Goal: Task Accomplishment & Management: Complete application form

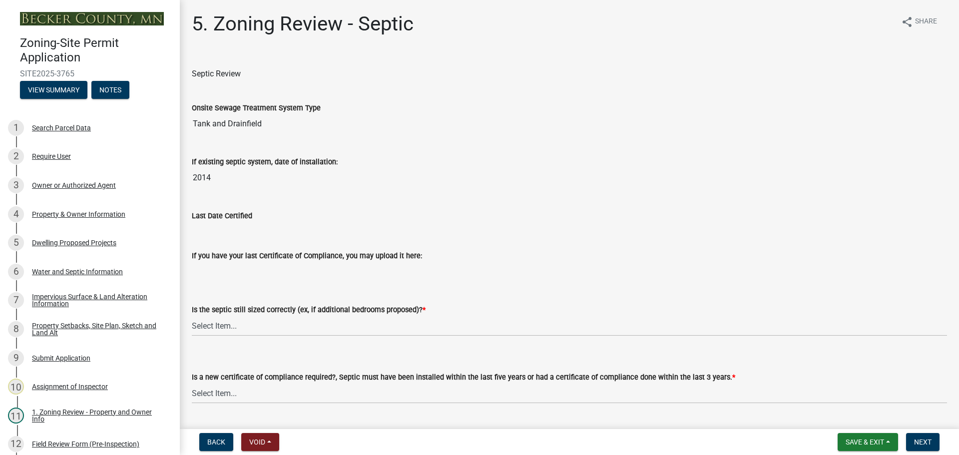
scroll to position [107, 0]
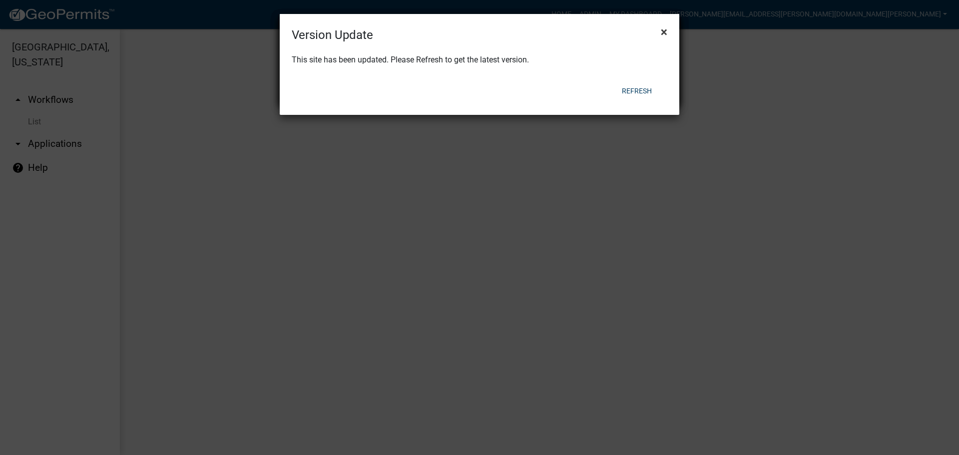
click at [665, 31] on span "×" at bounding box center [664, 32] width 6 height 14
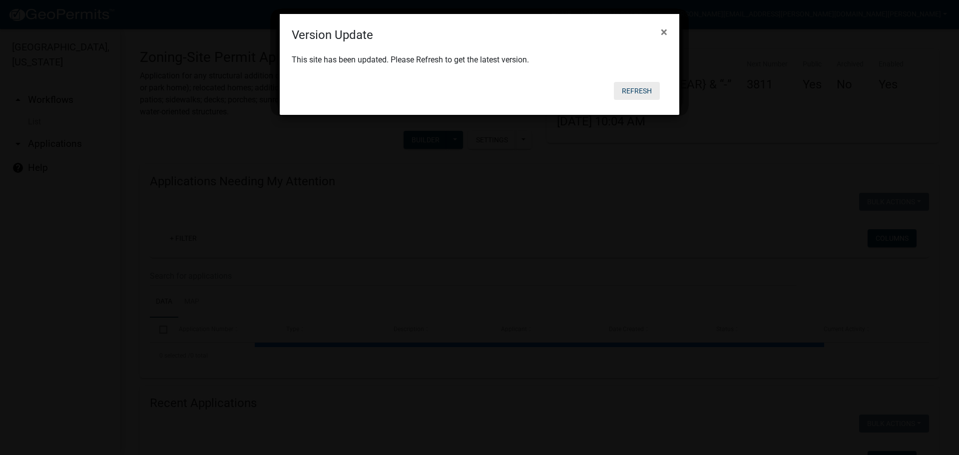
click at [643, 95] on button "Refresh" at bounding box center [637, 91] width 46 height 18
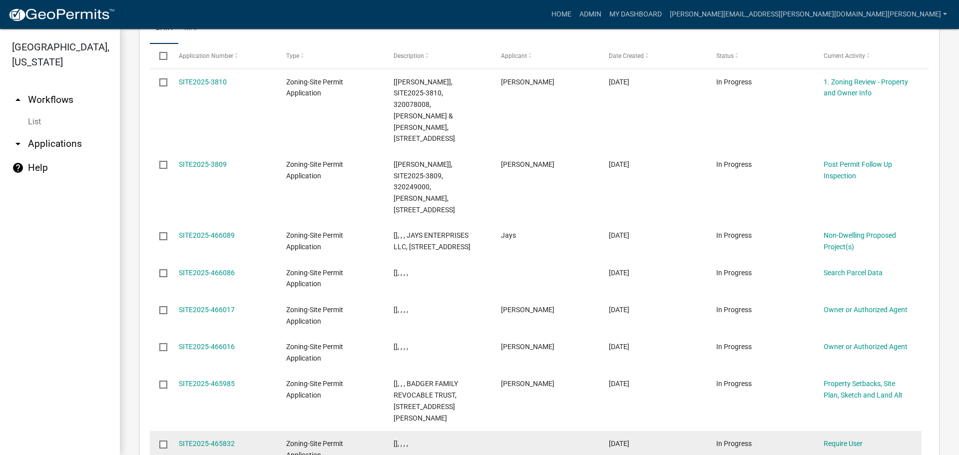
scroll to position [1201, 0]
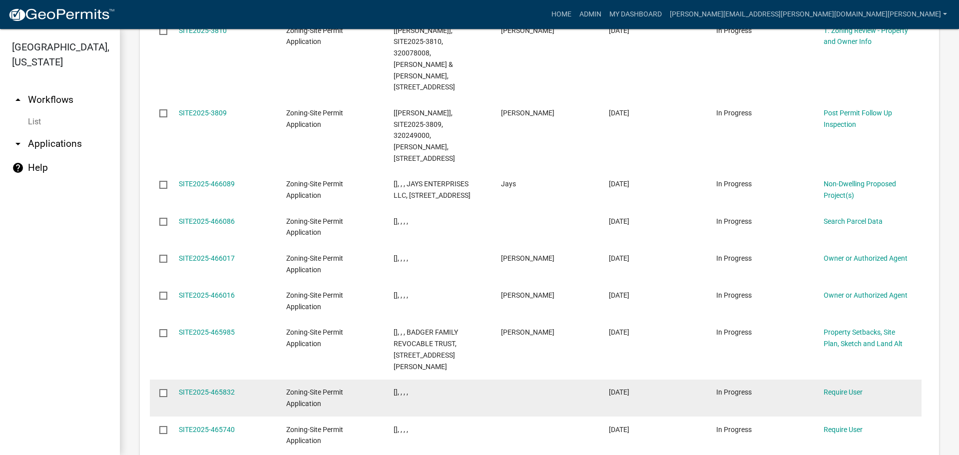
scroll to position [1178, 0]
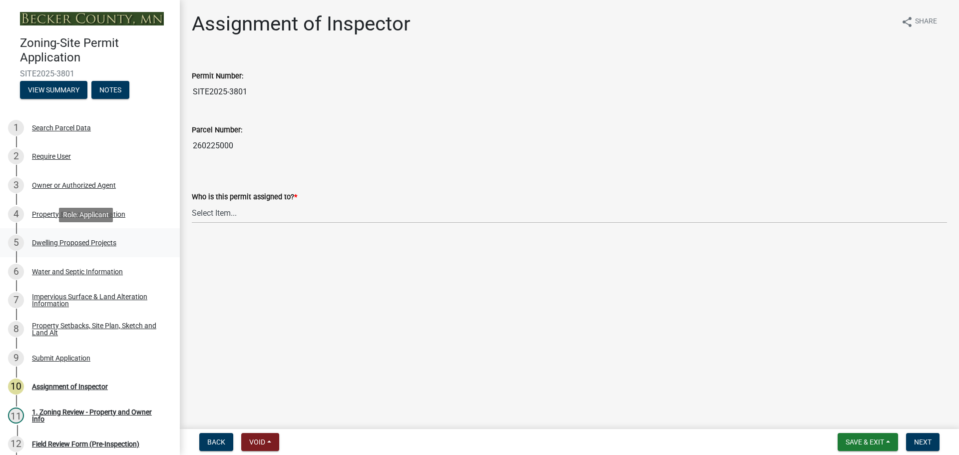
click at [64, 239] on div "Dwelling Proposed Projects" at bounding box center [74, 242] width 84 height 7
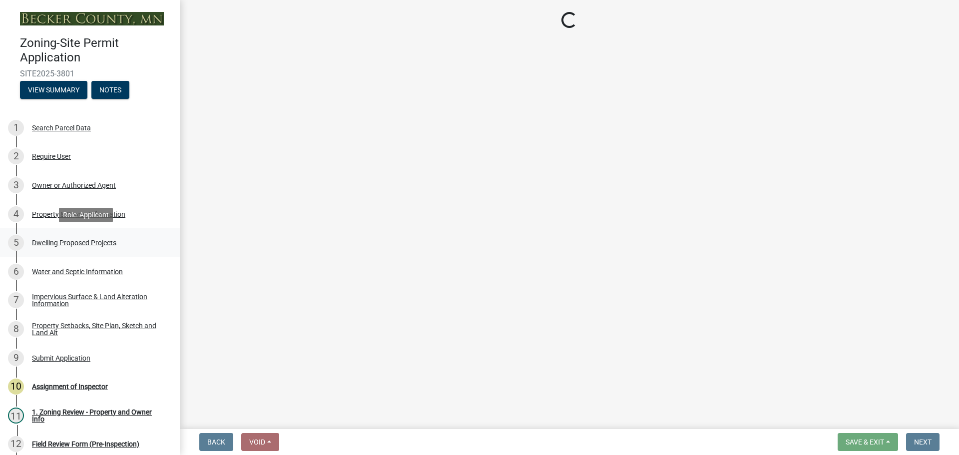
select select "5b8abcc6-67f7-49fb-8f25-c295ccc2b339"
select select "566f81cc-4b3f-4ecb-9f16-a2b313352c61"
select select "4f5e2784-8c40-49a3-b0e9-8f1a3cbab4f4"
select select "a045e8de-0125-48b5-a52c-0705e3235ca5"
select select "ebb33175-329d-4f8e-9ee0-a71ca57f3362"
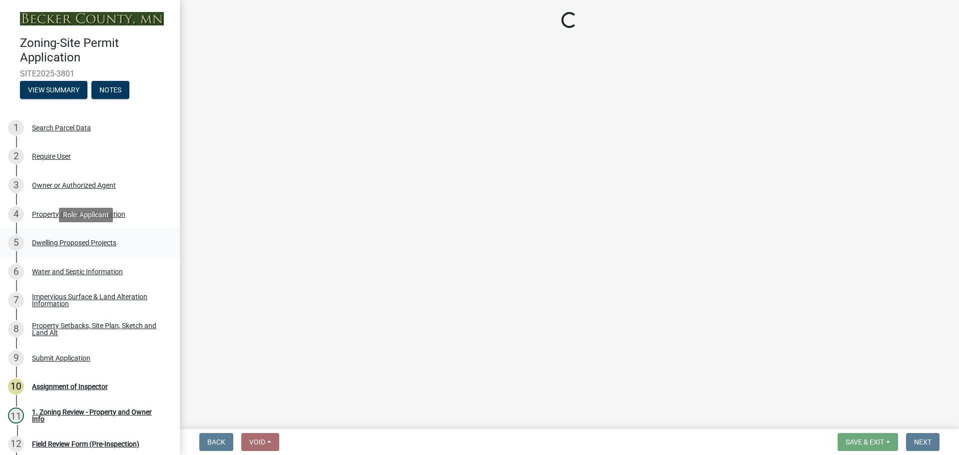
select select "b63d75fc-5f3c-4949-bc5e-b7a1b42903a6"
select select "11c1c089-3b44-43c0-9549-3c9eeea2451f"
select select "781a3532-4308-48f8-bcde-e97c9fab42cb"
select select "abf7f47e-a3c5-4a81-831e-70160d1653ae"
select select "ab9119d1-7da9-49c4-9fac-8c142204c89d"
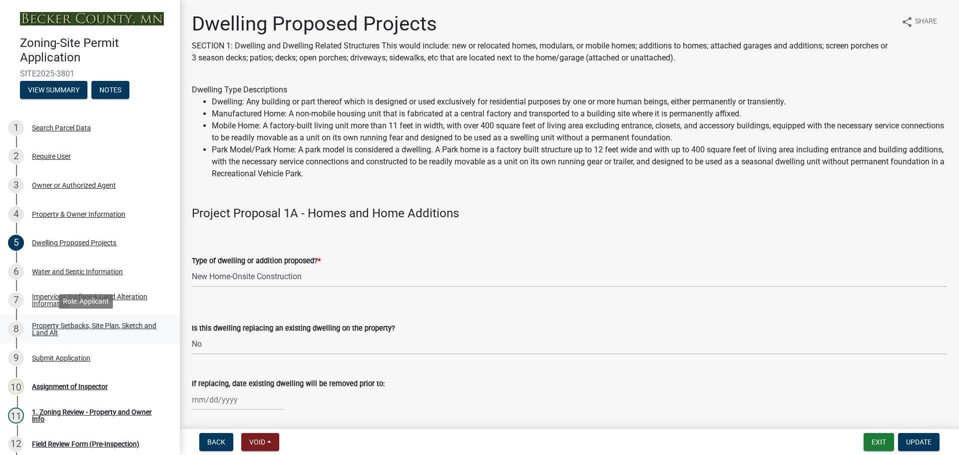
click at [90, 318] on link "8 Property Setbacks, Site Plan, Sketch and Land Alt" at bounding box center [90, 329] width 180 height 29
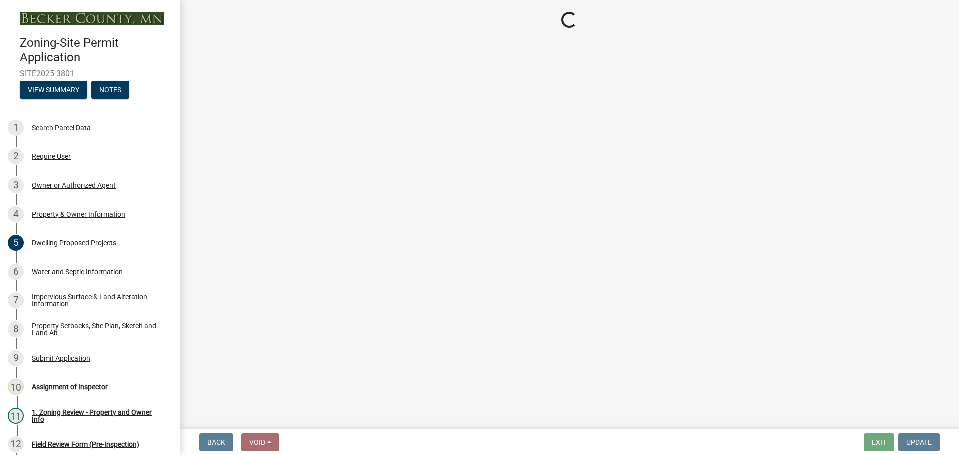
select select "d89fbfa0-1150-4954-b91c-9d482c9530a3"
select select "b56a4575-9846-47cf-8067-c59a4853da22"
select select "e8ab2dc3-aa3f-46f3-9b4a-37eb25ad84af"
select select "28f6c7b2-2b88-4425-ae15-f67110f778a7"
select select "c8b8ea71-7088-4e87-a493-7bc88cc2835b"
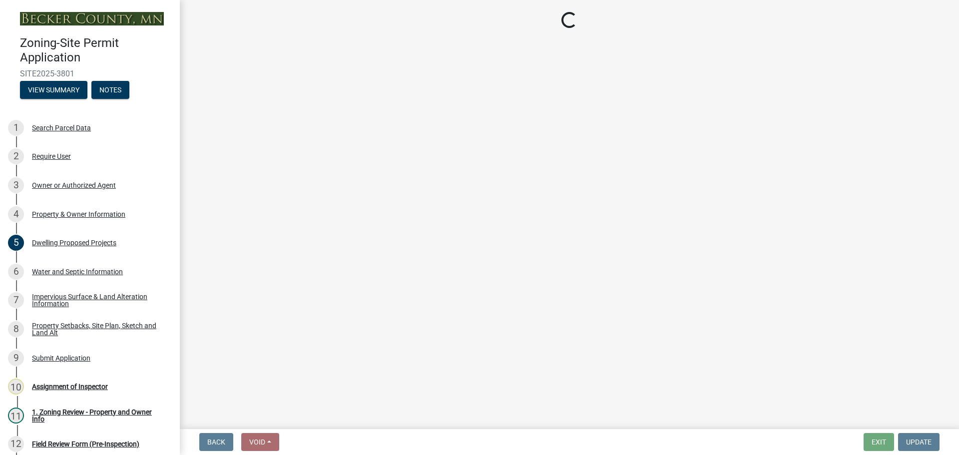
select select "133211ff-91ce-4a0a-9235-b48a7e2069a0"
select select "19d13e65-c93d-443e-910a-7a17299544cc"
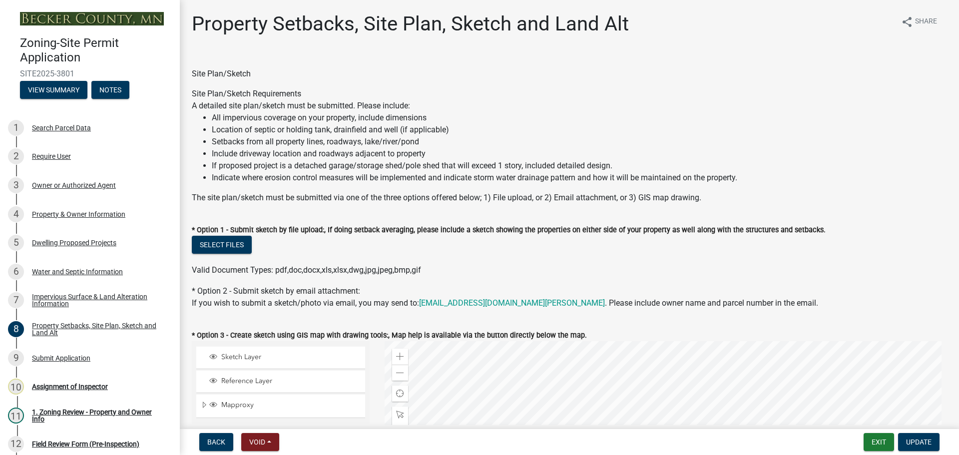
scroll to position [200, 0]
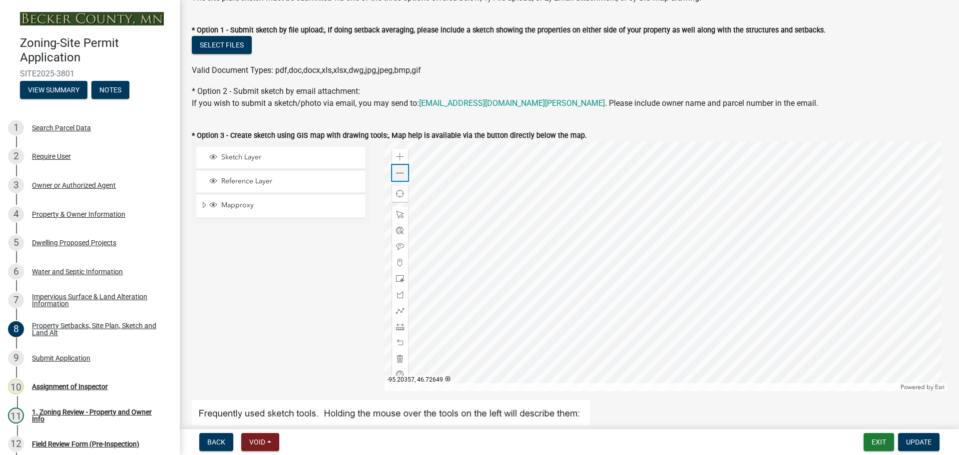
click at [398, 171] on span at bounding box center [400, 173] width 8 height 8
click at [545, 313] on div at bounding box center [665, 266] width 563 height 250
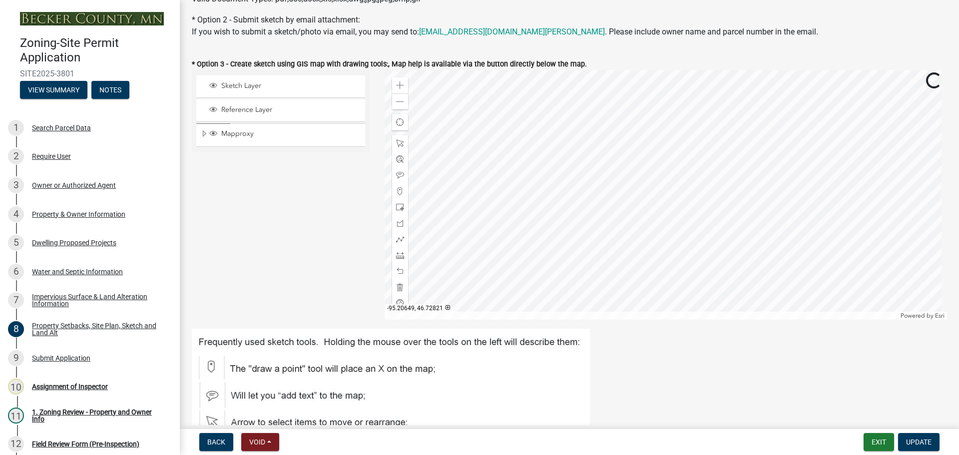
scroll to position [300, 0]
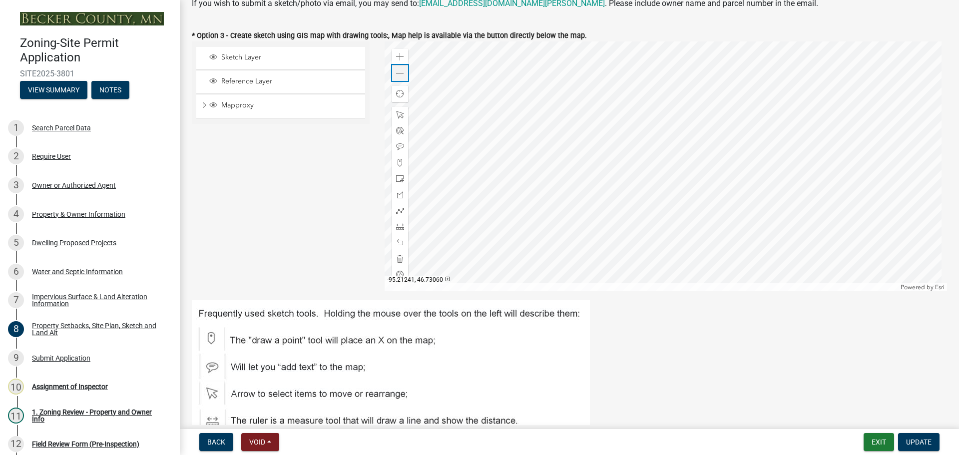
click at [396, 71] on span at bounding box center [400, 73] width 8 height 8
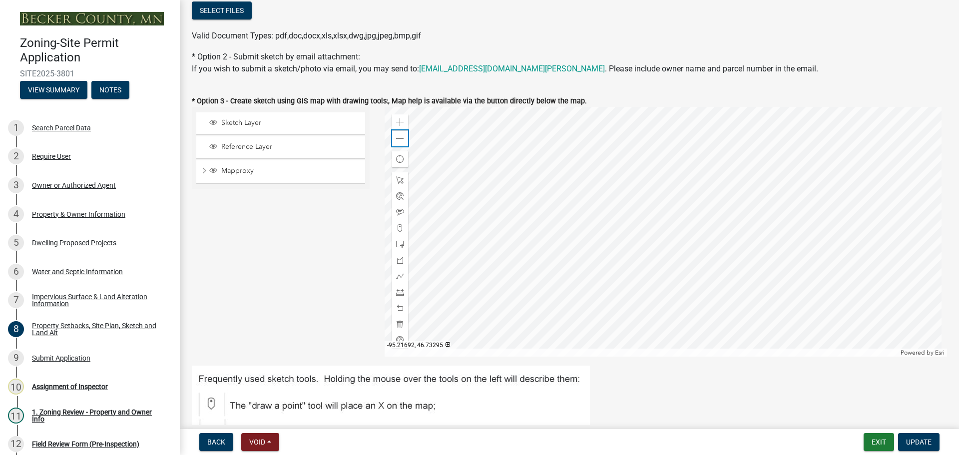
scroll to position [250, 0]
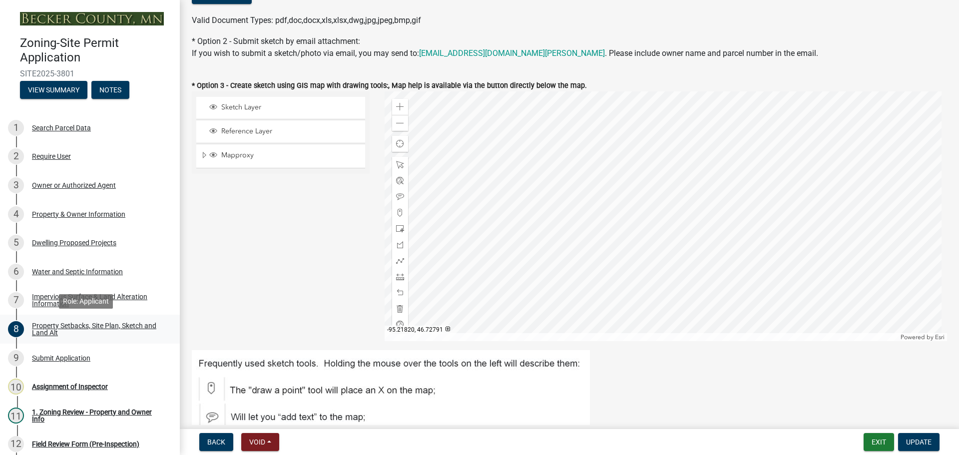
click at [83, 322] on div "Property Setbacks, Site Plan, Sketch and Land Alt" at bounding box center [98, 329] width 132 height 14
click at [48, 265] on div "6 Water and Septic Information" at bounding box center [86, 272] width 156 height 16
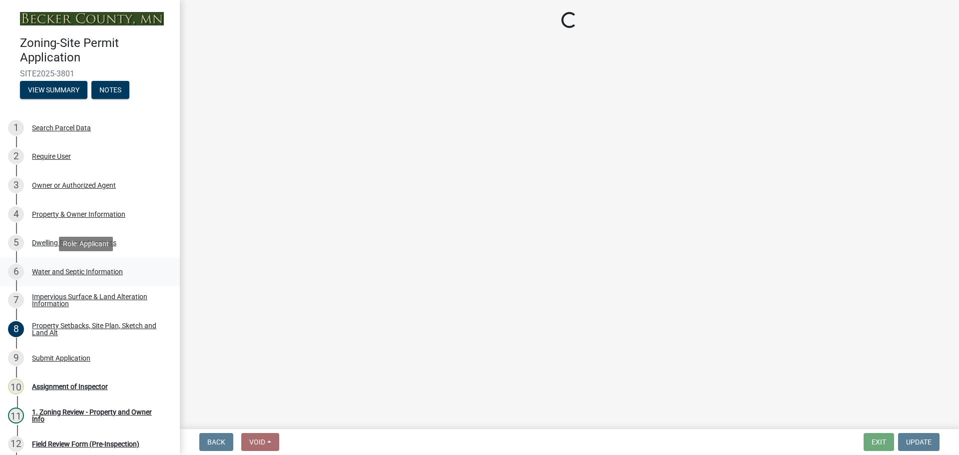
select select "295c6ba3-00c2-4229-aea3-8b4be6316de8"
select select "bb0103e2-6f27-4335-a860-183be8d3b6e1"
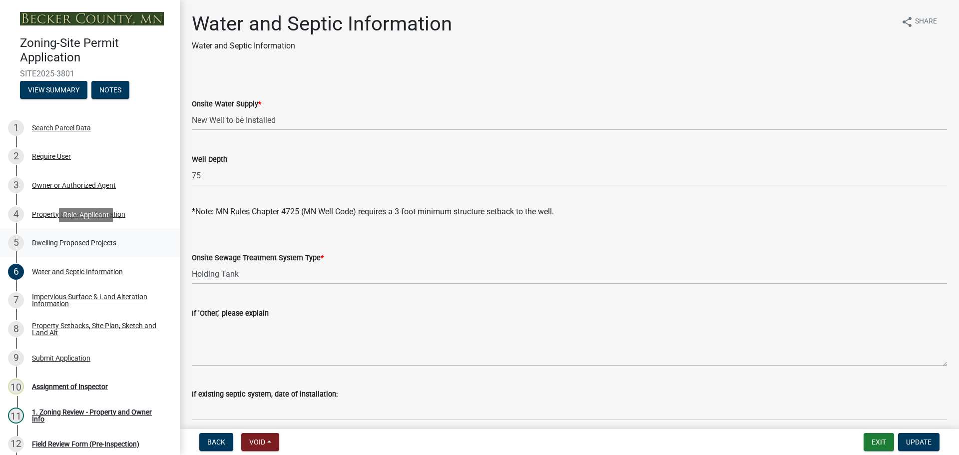
click at [81, 240] on div "Dwelling Proposed Projects" at bounding box center [74, 242] width 84 height 7
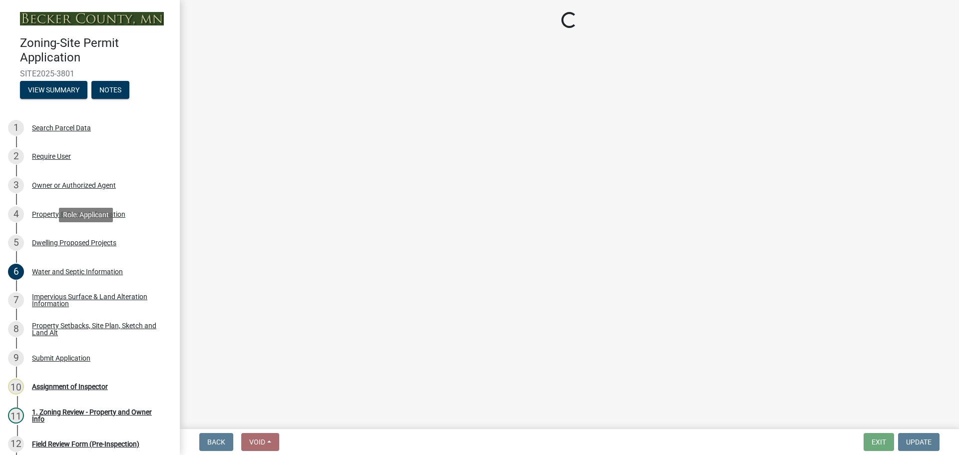
select select "5b8abcc6-67f7-49fb-8f25-c295ccc2b339"
select select "566f81cc-4b3f-4ecb-9f16-a2b313352c61"
select select "4f5e2784-8c40-49a3-b0e9-8f1a3cbab4f4"
select select "a045e8de-0125-48b5-a52c-0705e3235ca5"
select select "ebb33175-329d-4f8e-9ee0-a71ca57f3362"
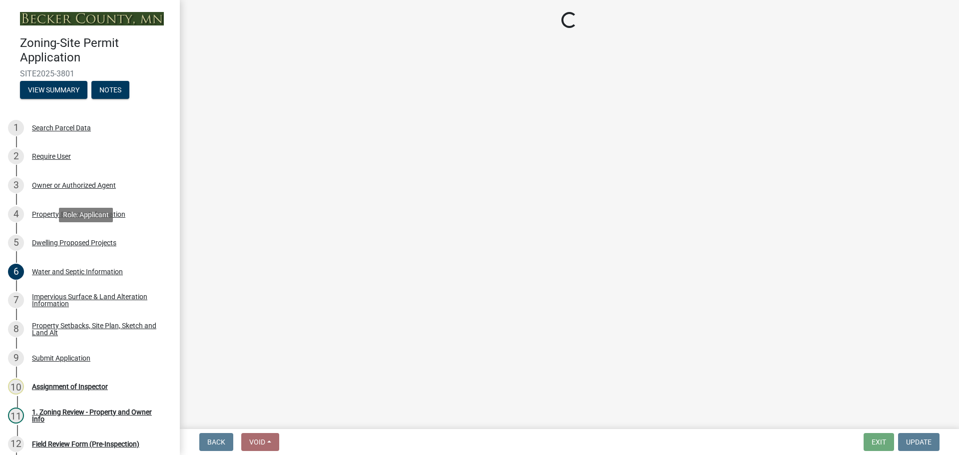
select select "b63d75fc-5f3c-4949-bc5e-b7a1b42903a6"
select select "11c1c089-3b44-43c0-9549-3c9eeea2451f"
select select "781a3532-4308-48f8-bcde-e97c9fab42cb"
select select "abf7f47e-a3c5-4a81-831e-70160d1653ae"
select select "ab9119d1-7da9-49c4-9fac-8c142204c89d"
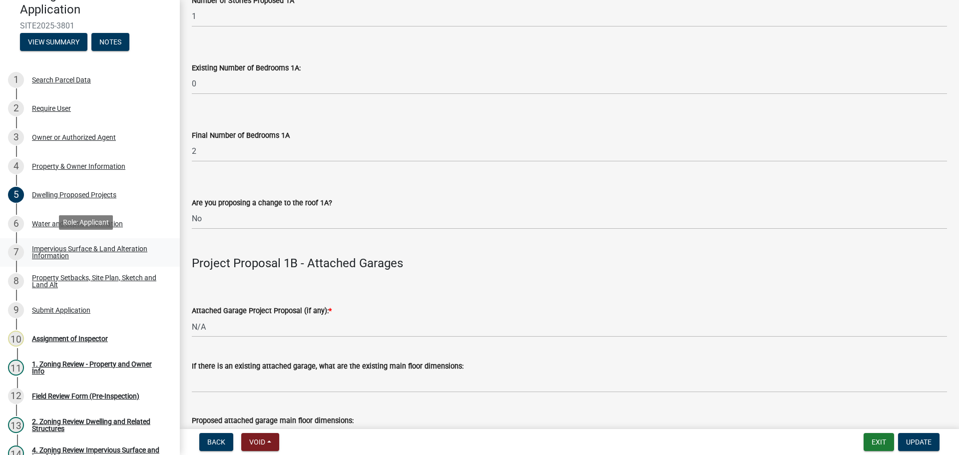
scroll to position [50, 0]
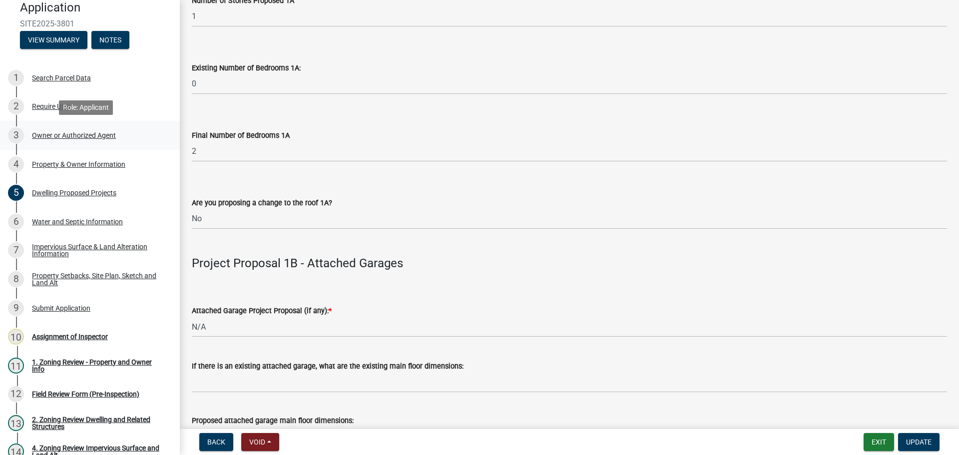
click at [81, 134] on div "Owner or Authorized Agent" at bounding box center [74, 135] width 84 height 7
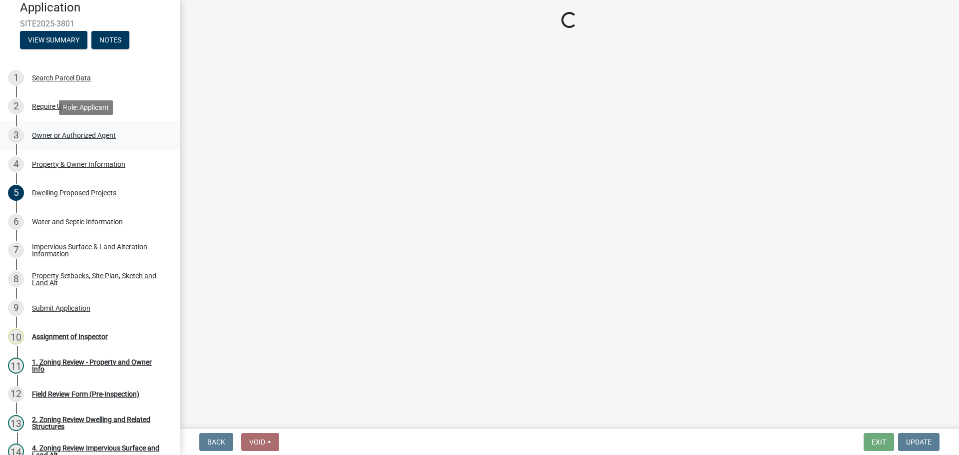
select select "3c674549-ed69-405f-b795-9fa3f7d47d9d"
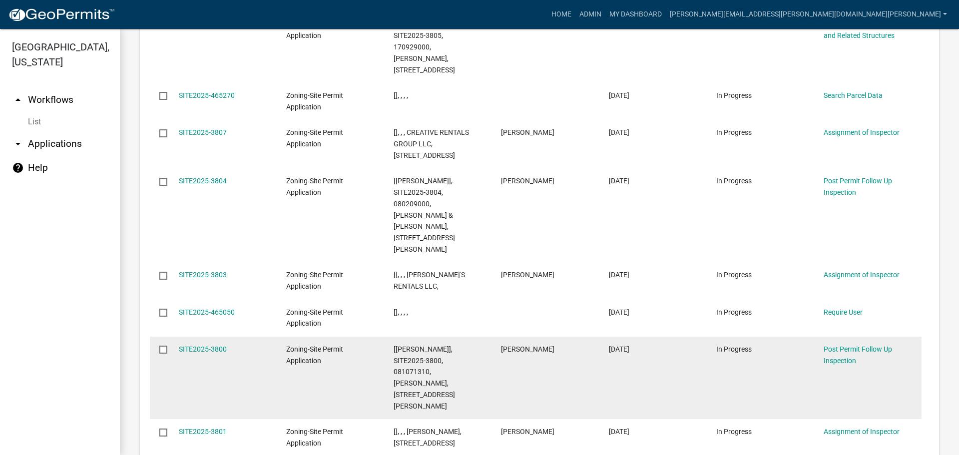
scroll to position [1258, 0]
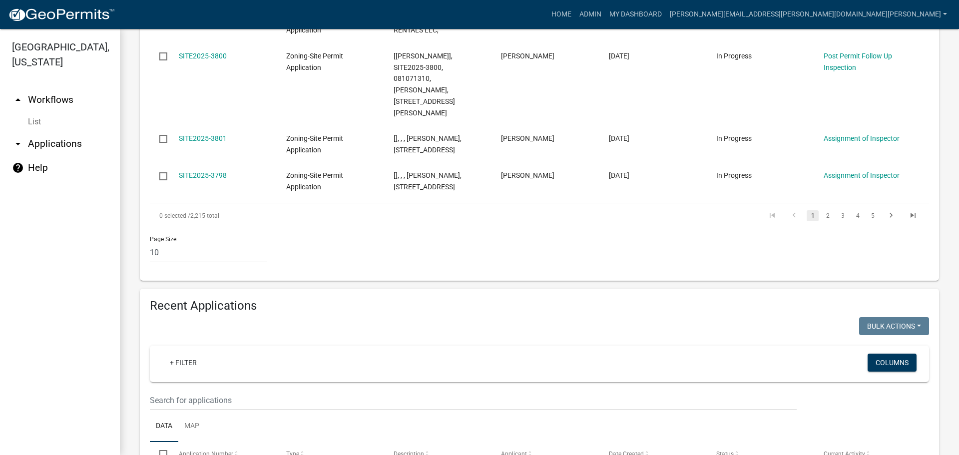
scroll to position [802, 0]
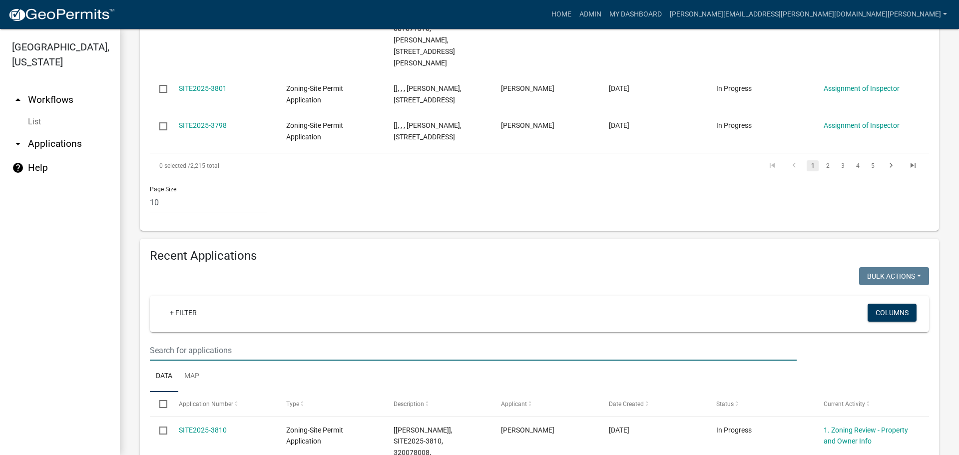
click at [246, 340] on input "text" at bounding box center [473, 350] width 647 height 20
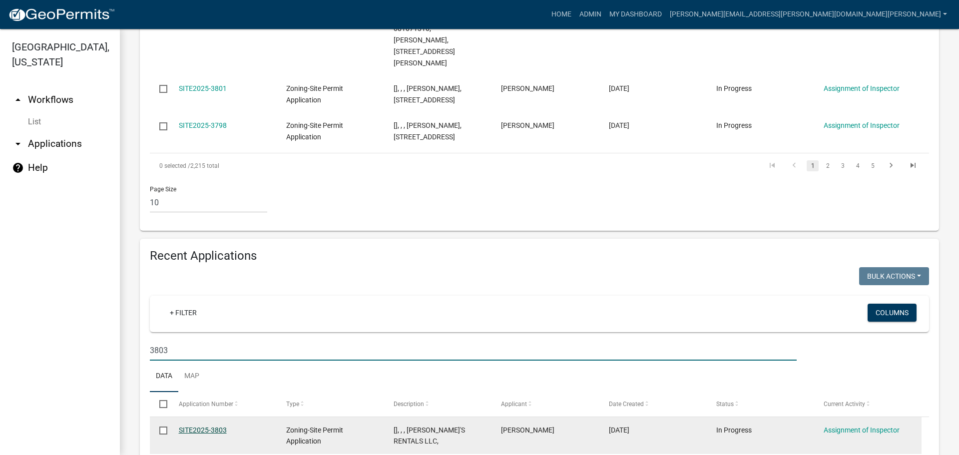
type input "3803"
click at [215, 426] on link "SITE2025-3803" at bounding box center [203, 430] width 48 height 8
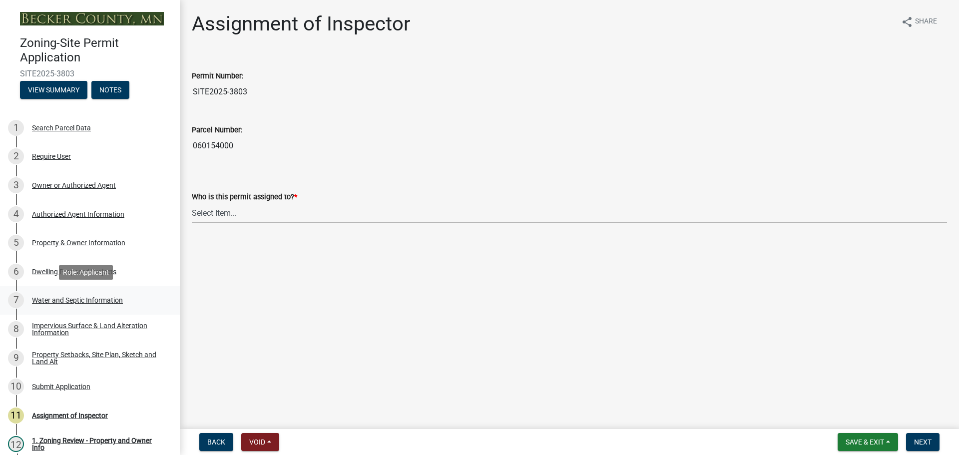
click at [70, 297] on div "Water and Septic Information" at bounding box center [77, 300] width 91 height 7
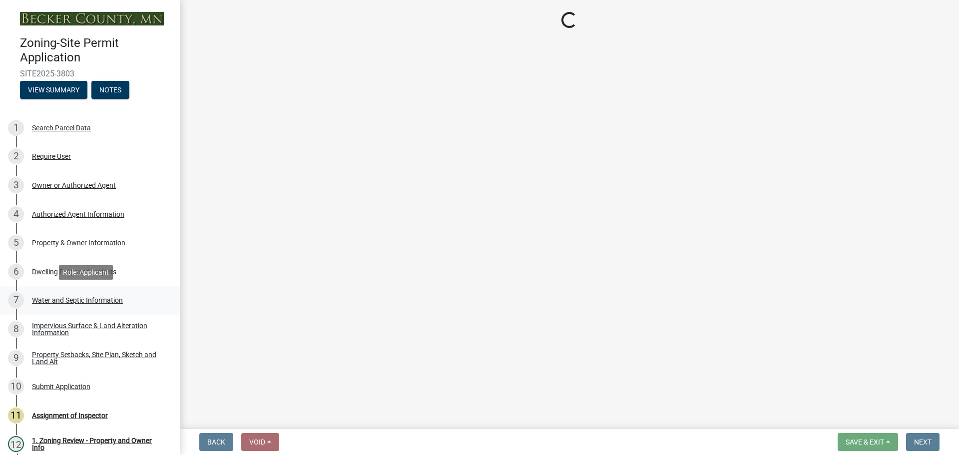
select select "295c6ba3-00c2-4229-aea3-8b4be6316de8"
select select "4828487e-2007-429b-991d-671fae0459c9"
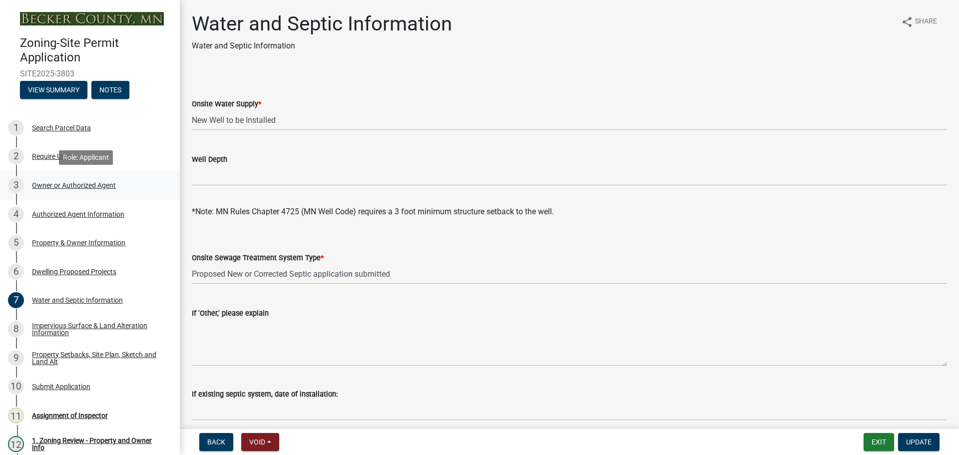
click at [50, 185] on div "Owner or Authorized Agent" at bounding box center [74, 185] width 84 height 7
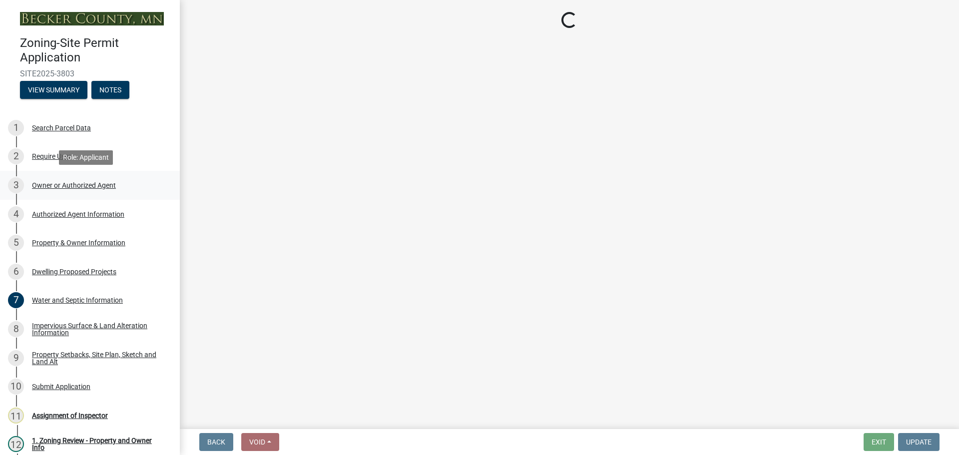
select select "059d621c-7166-4fbc-97da-2eca626821a9"
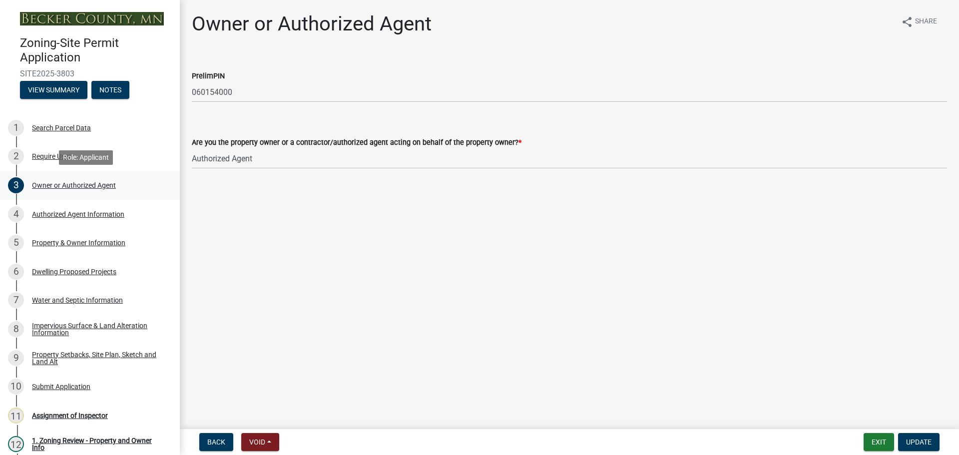
click at [55, 178] on div "3 Owner or Authorized Agent" at bounding box center [86, 185] width 156 height 16
click at [56, 182] on div "Owner or Authorized Agent" at bounding box center [74, 185] width 84 height 7
click at [51, 150] on div "2 Require User" at bounding box center [86, 156] width 156 height 16
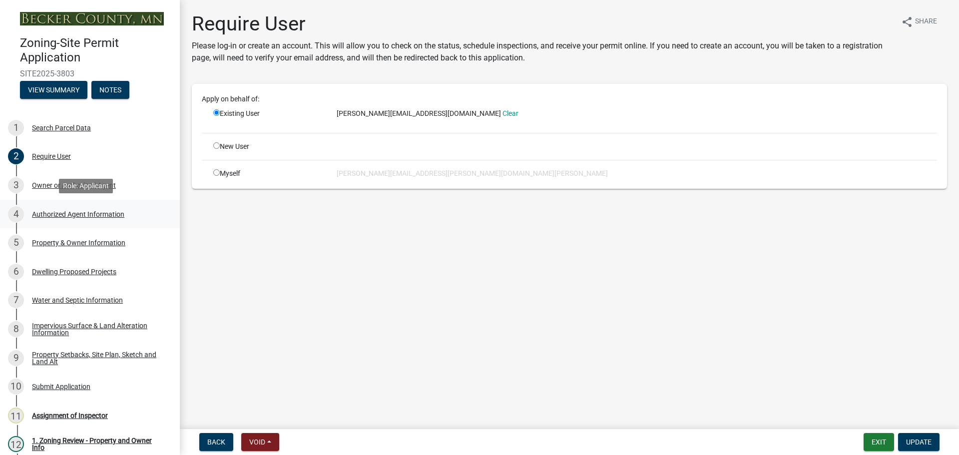
click at [55, 212] on div "Authorized Agent Information" at bounding box center [78, 214] width 92 height 7
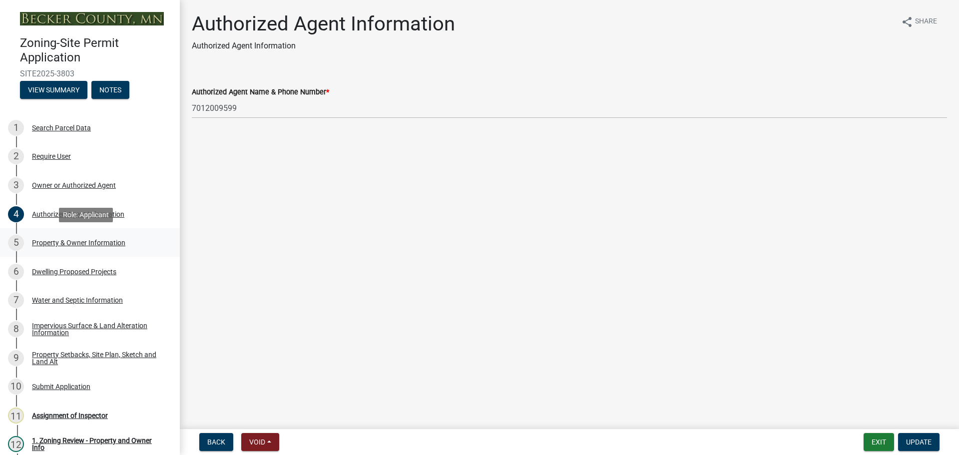
click at [58, 241] on div "Property & Owner Information" at bounding box center [78, 242] width 93 height 7
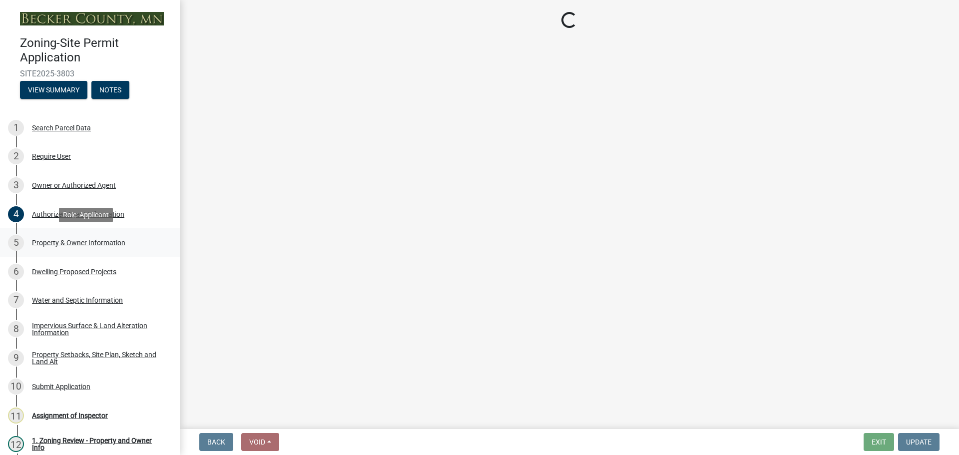
select select "2da4ad59-79e4-4897-a878-b9bb9cb10a27"
select select "951686c9-9b01-4b62-9d6a-ea2b084c9c47"
select select "f87eba17-8ed9-4ad8-aefc-fe36a3f3544b"
select select "393a978c-6bd5-4cb2-a6a0-db6feb8732b8"
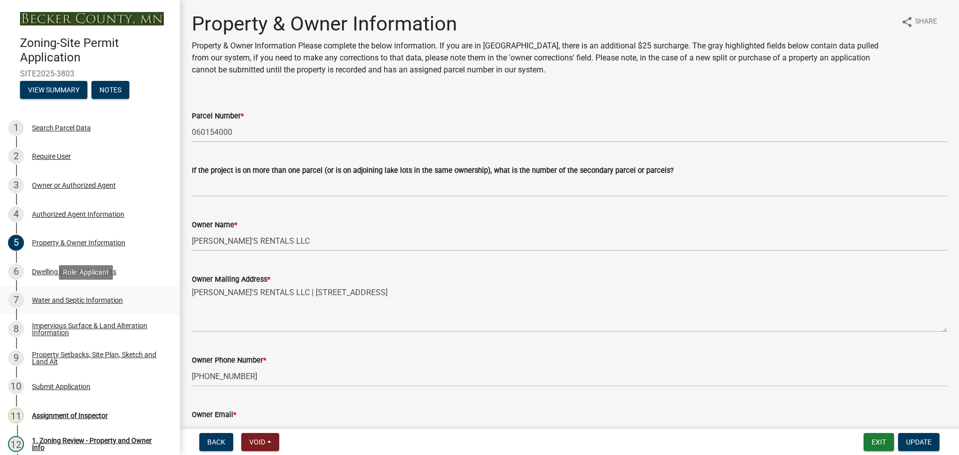
click at [65, 295] on div "7 Water and Septic Information" at bounding box center [86, 300] width 156 height 16
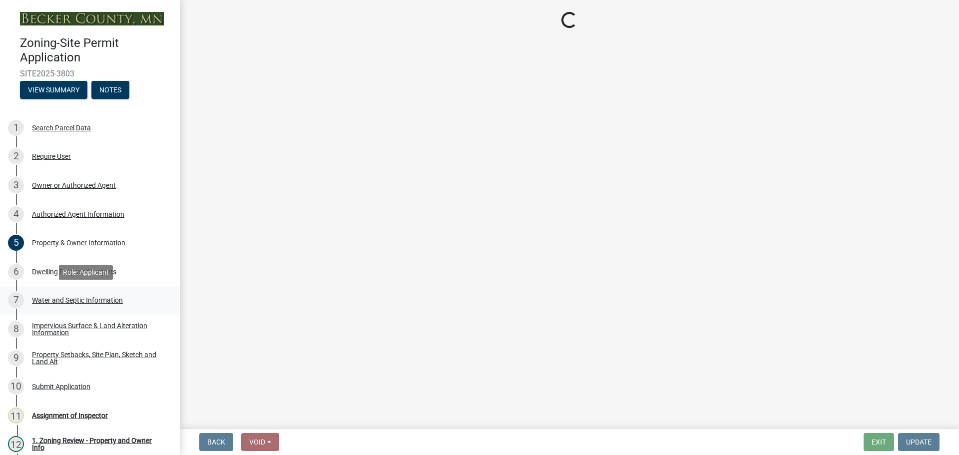
select select "295c6ba3-00c2-4229-aea3-8b4be6316de8"
select select "4828487e-2007-429b-991d-671fae0459c9"
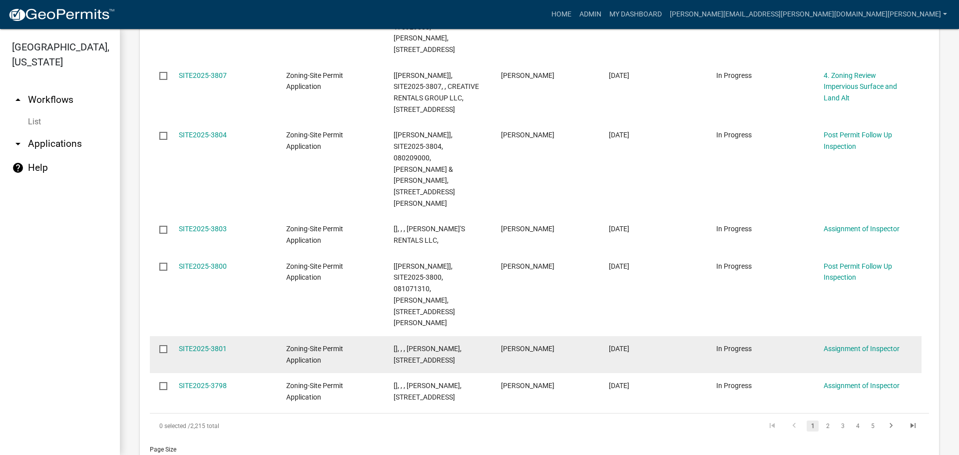
scroll to position [564, 0]
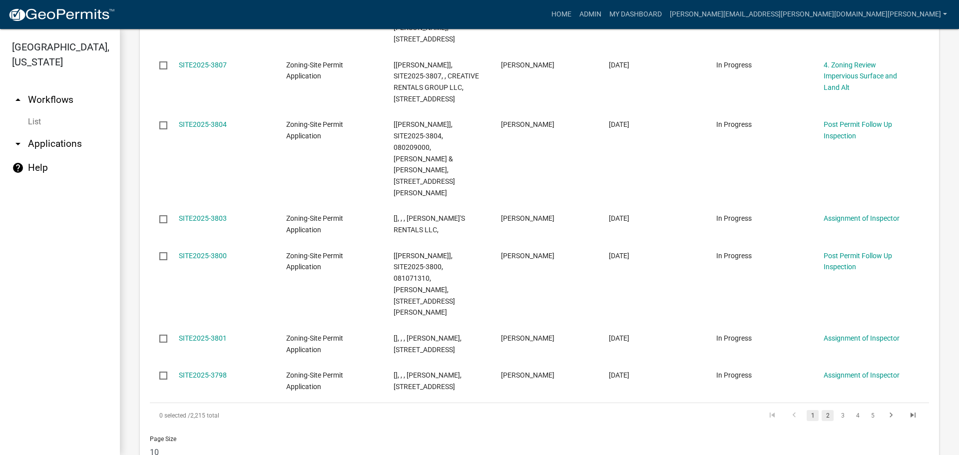
click at [822, 410] on link "2" at bounding box center [827, 415] width 12 height 11
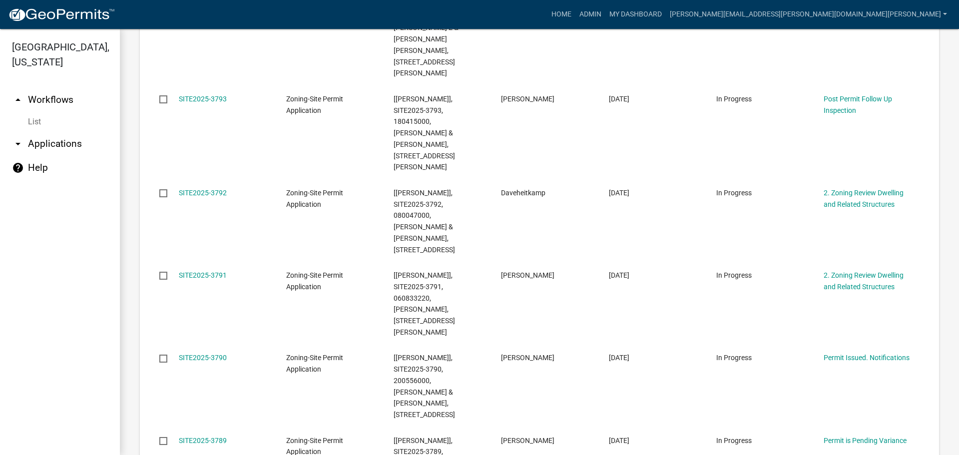
scroll to position [587, 0]
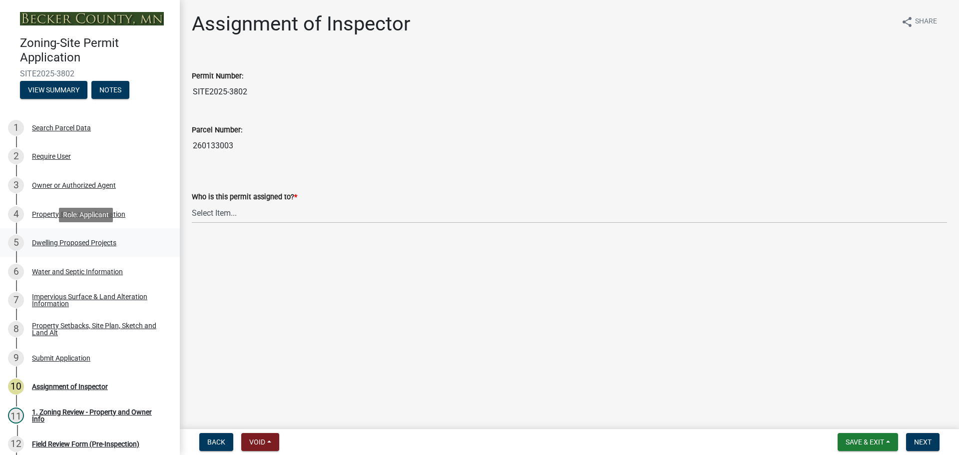
click at [91, 239] on div "Dwelling Proposed Projects" at bounding box center [74, 242] width 84 height 7
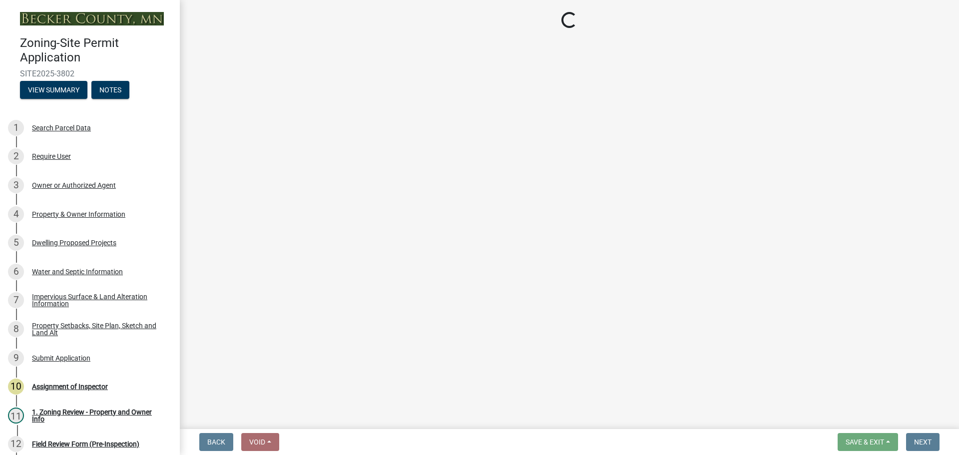
select select "5b8abcc6-67f7-49fb-8f25-c295ccc2b339"
select select "566f81cc-4b3f-4ecb-9f16-a2b313352c61"
select select "59a6fdaa-56b6-4bcd-87b7-d867a7d784e6"
select select "e13aacd2-5b16-46a8-9c16-26b3d7b1c810"
select select "638dddef-31f4-4d73-b0b5-0ffc7b344434"
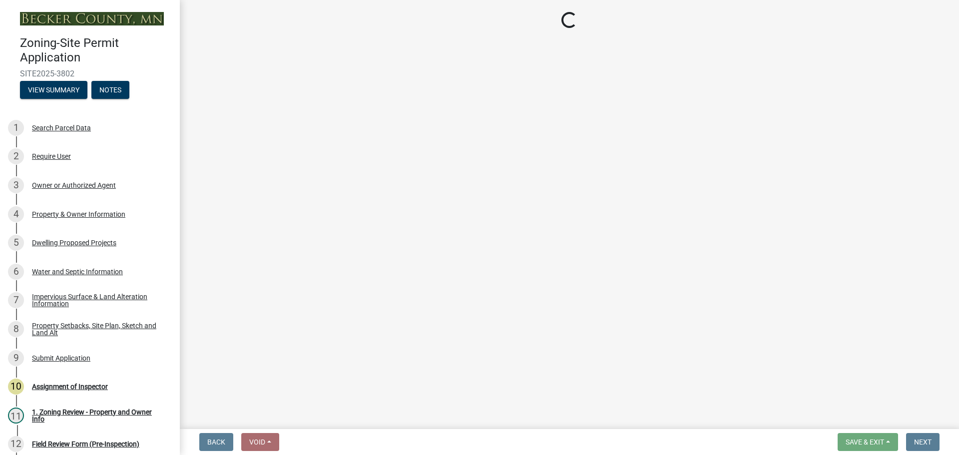
select select "0ceb8b90-6e92-4b1f-be25-acba4c819eff"
select select "574dab0a-a2f9-4f32-a930-7f8884412bac"
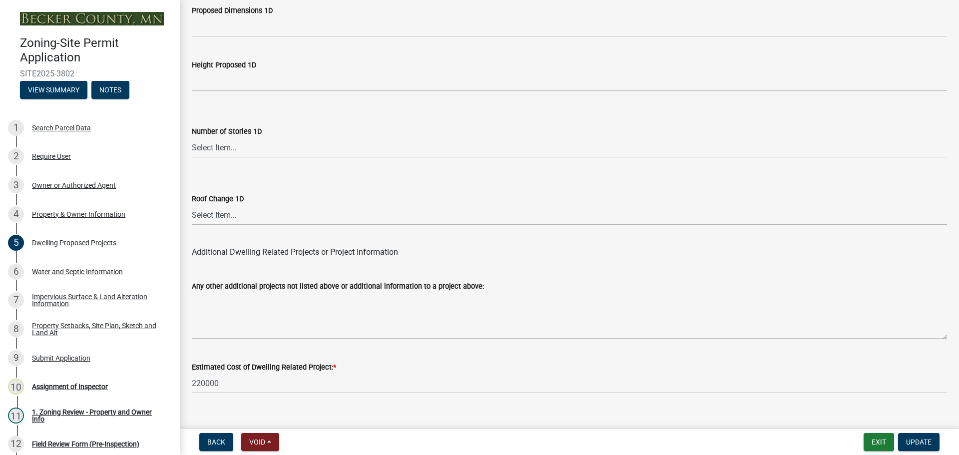
scroll to position [2394, 0]
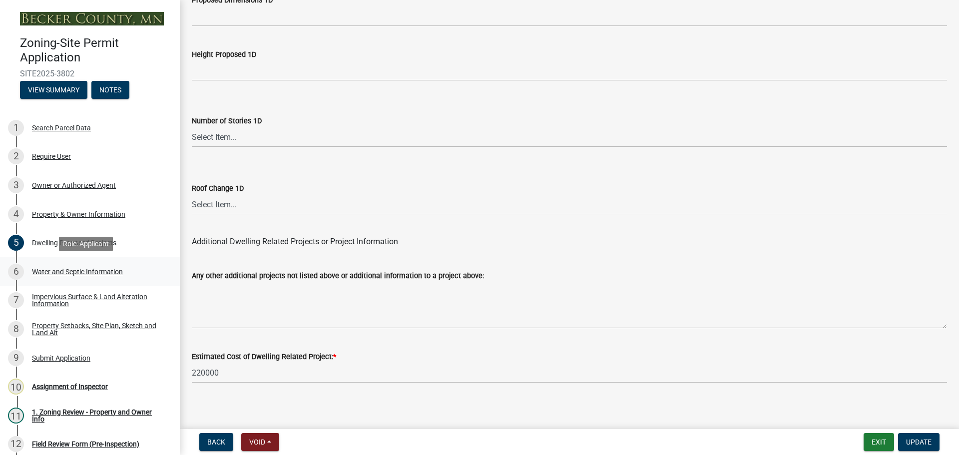
click at [66, 266] on div "6 Water and Septic Information" at bounding box center [86, 272] width 156 height 16
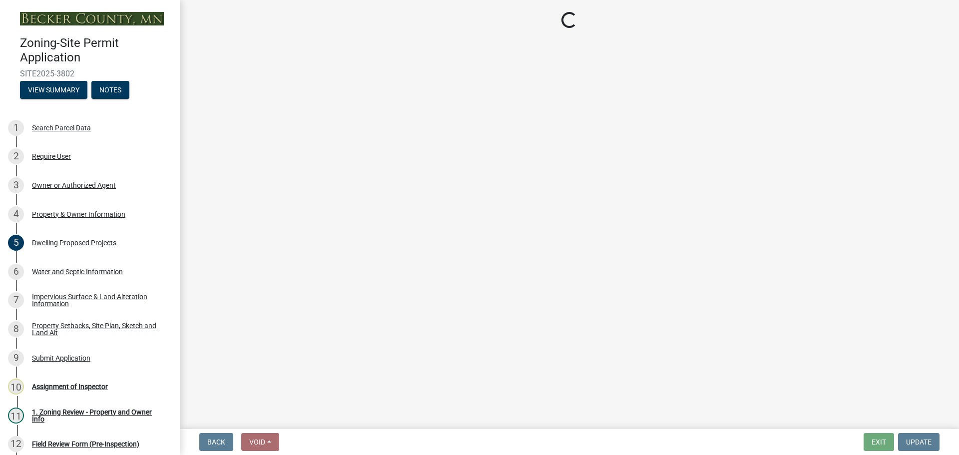
select select "295c6ba3-00c2-4229-aea3-8b4be6316de8"
select select "a01a1fb1-1490-43e2-af36-29ac4cf5629f"
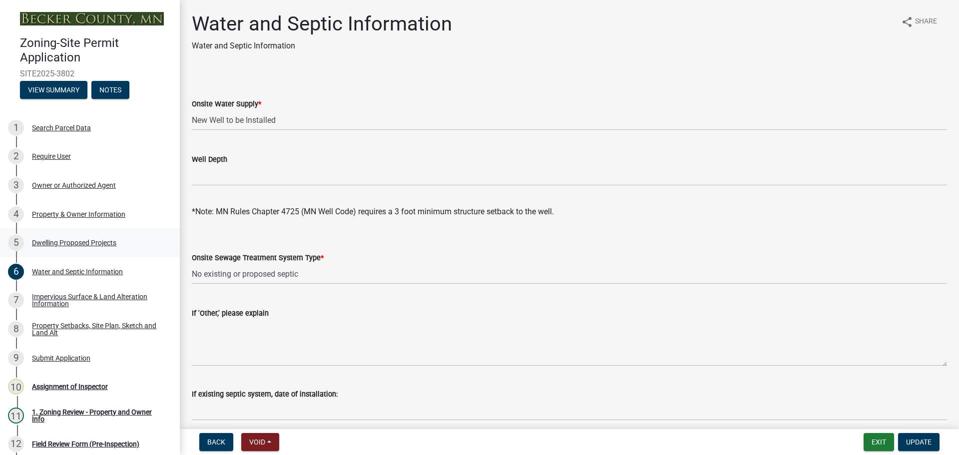
click at [79, 240] on div "Dwelling Proposed Projects" at bounding box center [74, 242] width 84 height 7
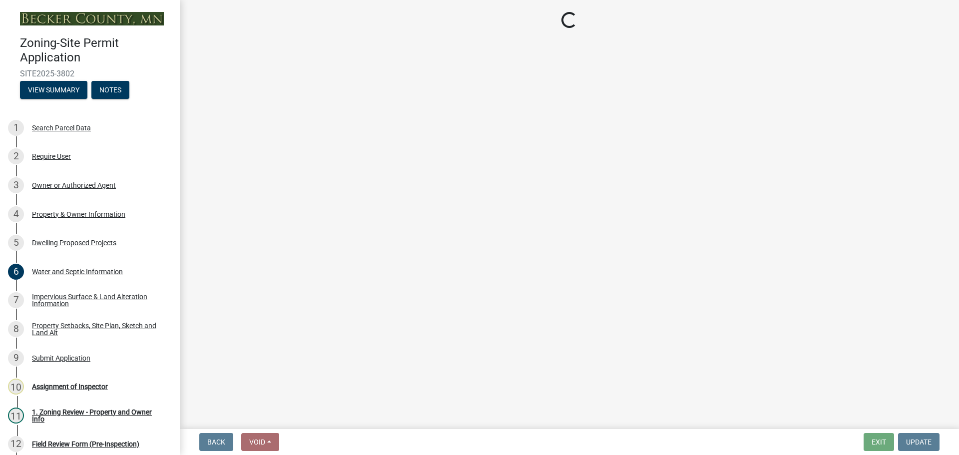
select select "5b8abcc6-67f7-49fb-8f25-c295ccc2b339"
select select "566f81cc-4b3f-4ecb-9f16-a2b313352c61"
select select "59a6fdaa-56b6-4bcd-87b7-d867a7d784e6"
select select "e13aacd2-5b16-46a8-9c16-26b3d7b1c810"
select select "638dddef-31f4-4d73-b0b5-0ffc7b344434"
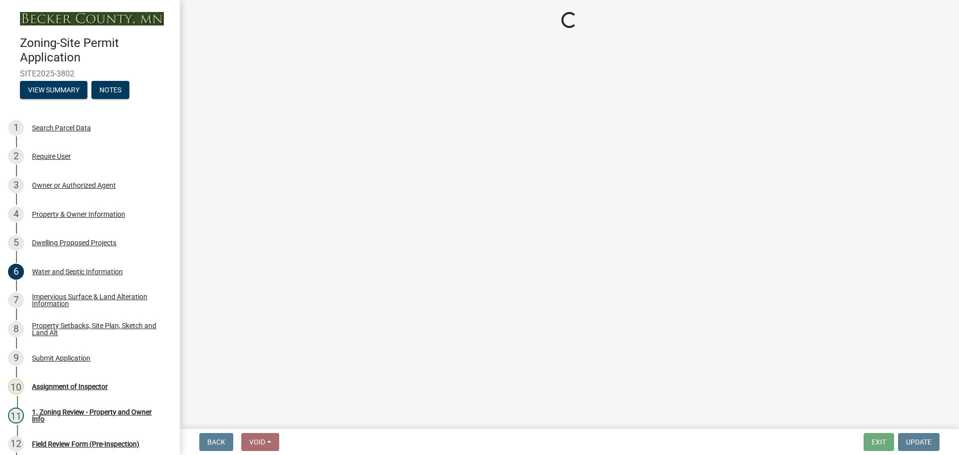
select select "0ceb8b90-6e92-4b1f-be25-acba4c819eff"
select select "574dab0a-a2f9-4f32-a930-7f8884412bac"
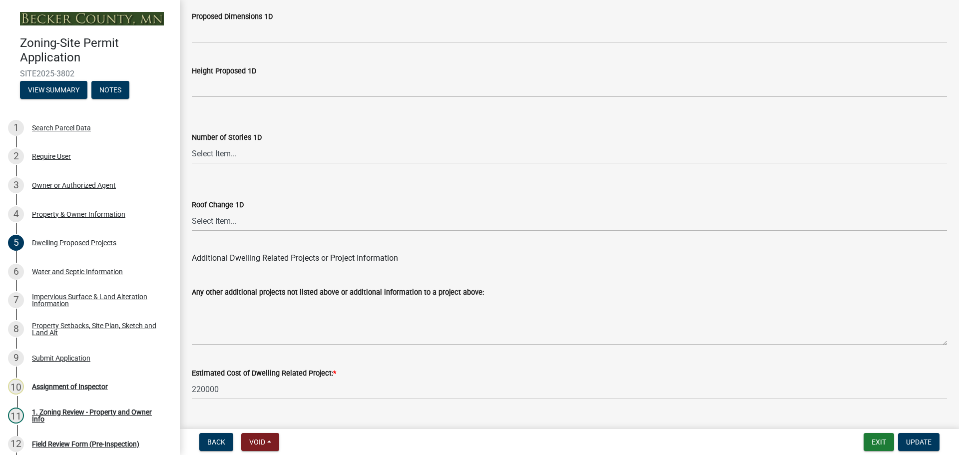
scroll to position [2394, 0]
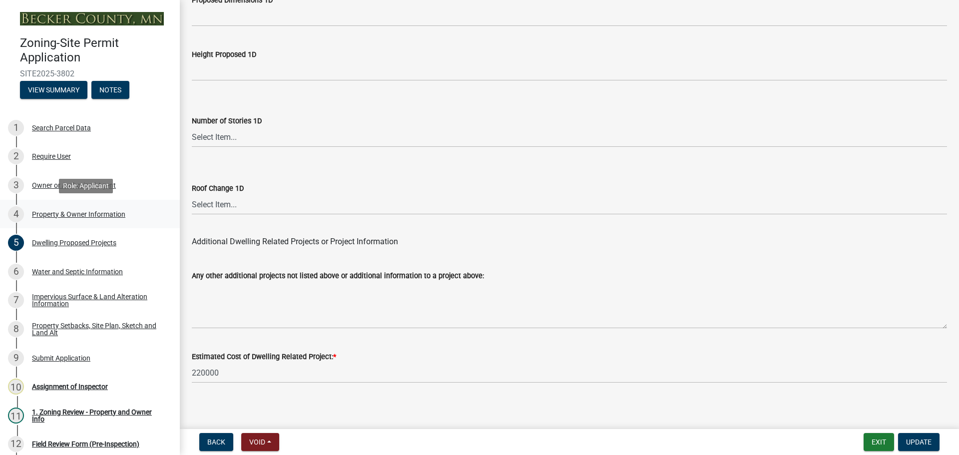
click at [76, 211] on div "Property & Owner Information" at bounding box center [78, 214] width 93 height 7
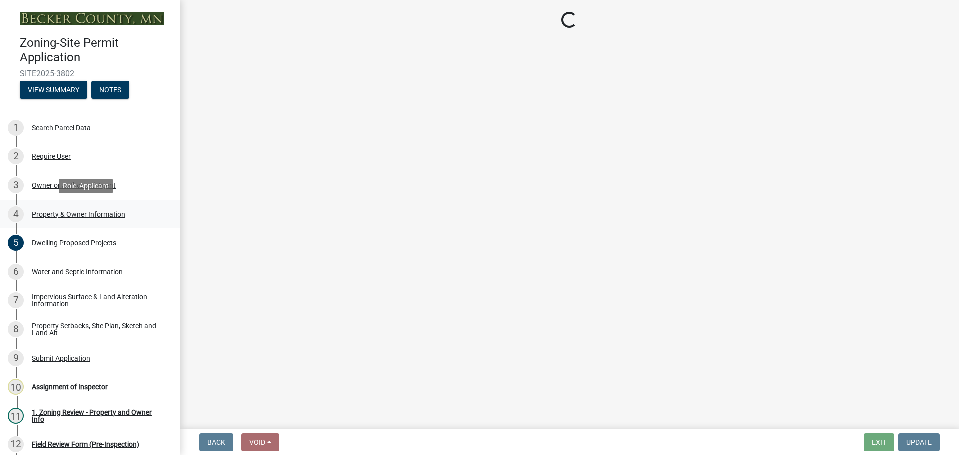
scroll to position [0, 0]
select select "aea05cec-4b30-44a4-8e5c-9d9ca1404b75"
select select "f87eba17-8ed9-4ad8-aefc-fe36a3f3544b"
select select "393a978c-6bd5-4cb2-a6a0-db6feb8732b8"
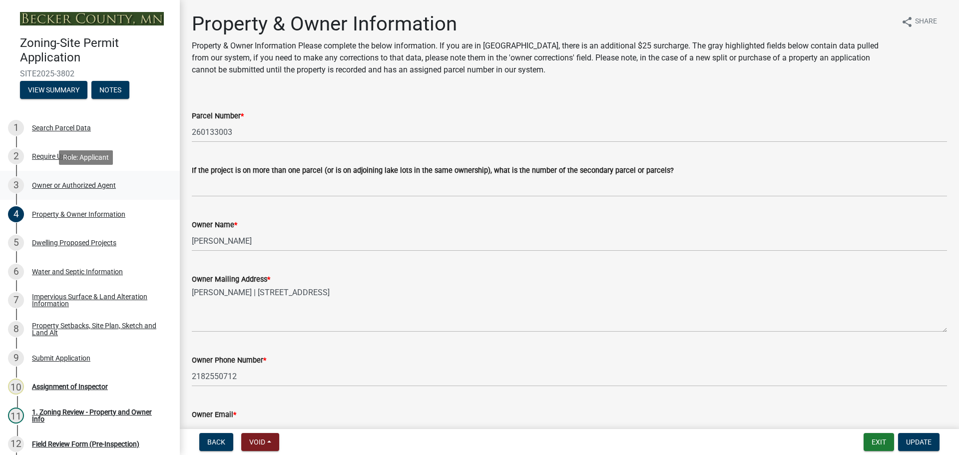
click at [66, 185] on div "Owner or Authorized Agent" at bounding box center [74, 185] width 84 height 7
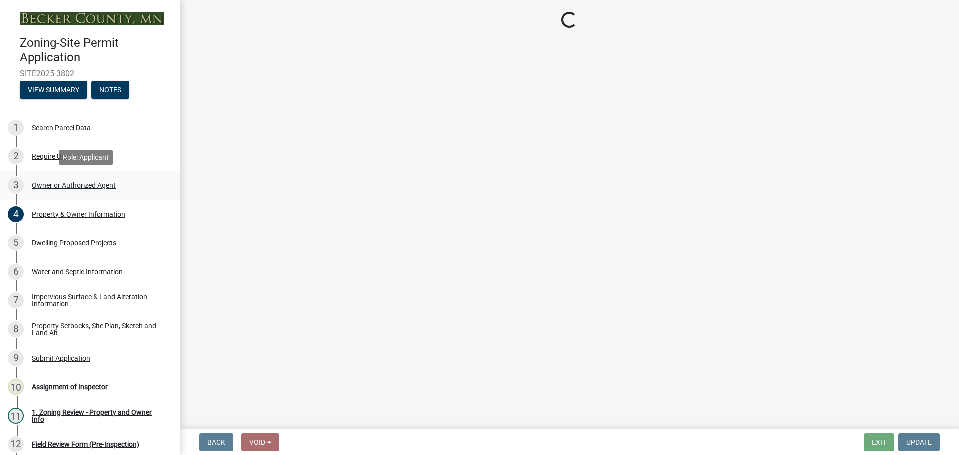
select select "3c674549-ed69-405f-b795-9fa3f7d47d9d"
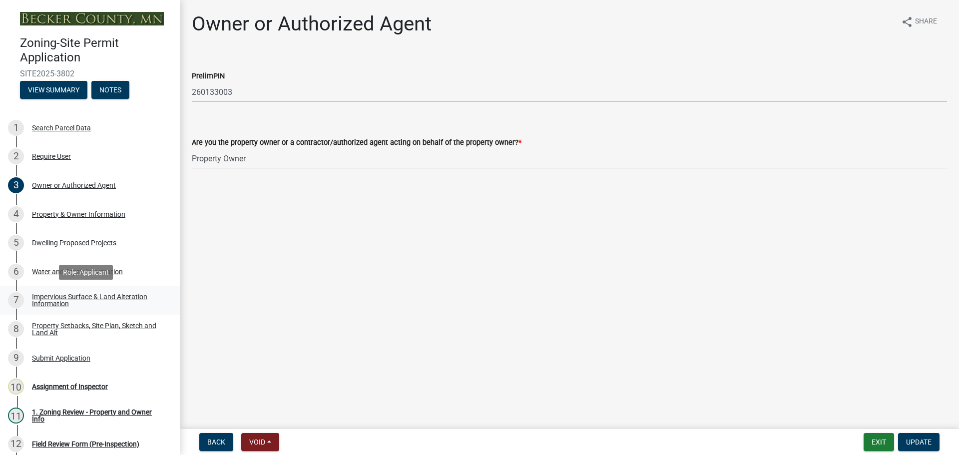
click at [63, 297] on div "Impervious Surface & Land Alteration Information" at bounding box center [98, 300] width 132 height 14
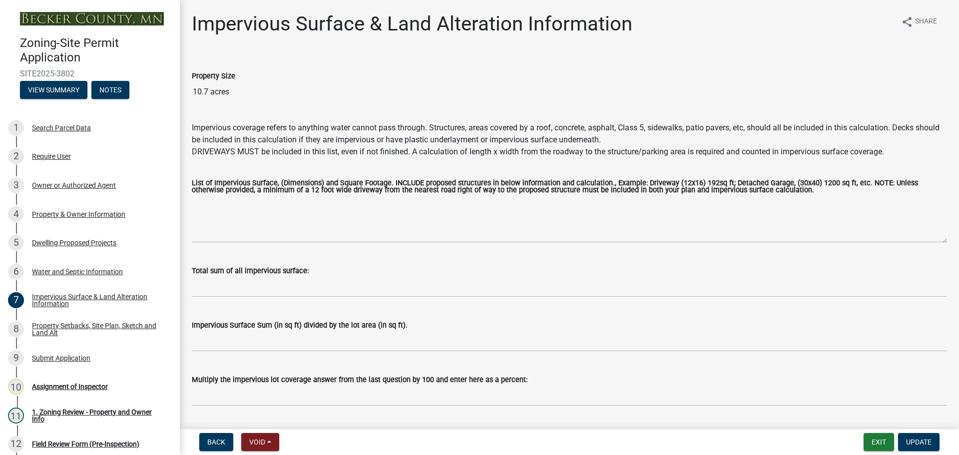
scroll to position [28, 0]
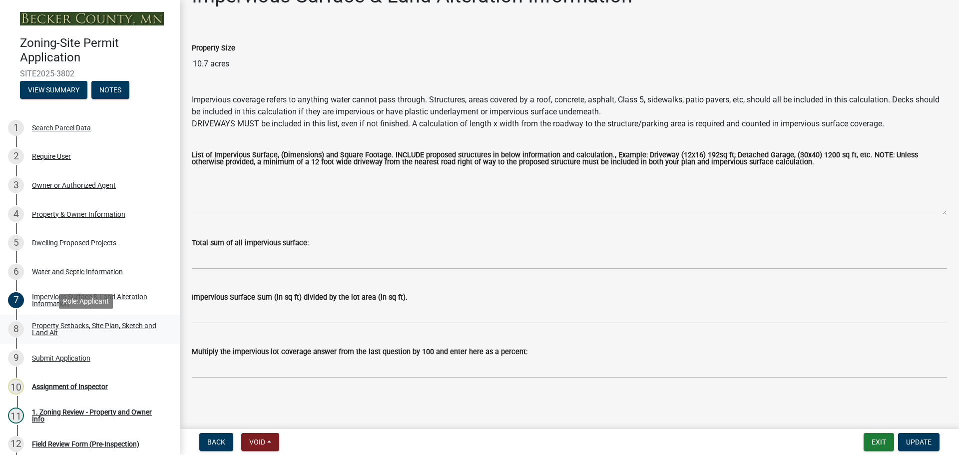
click at [84, 320] on link "8 Property Setbacks, Site Plan, Sketch and Land Alt" at bounding box center [90, 329] width 180 height 29
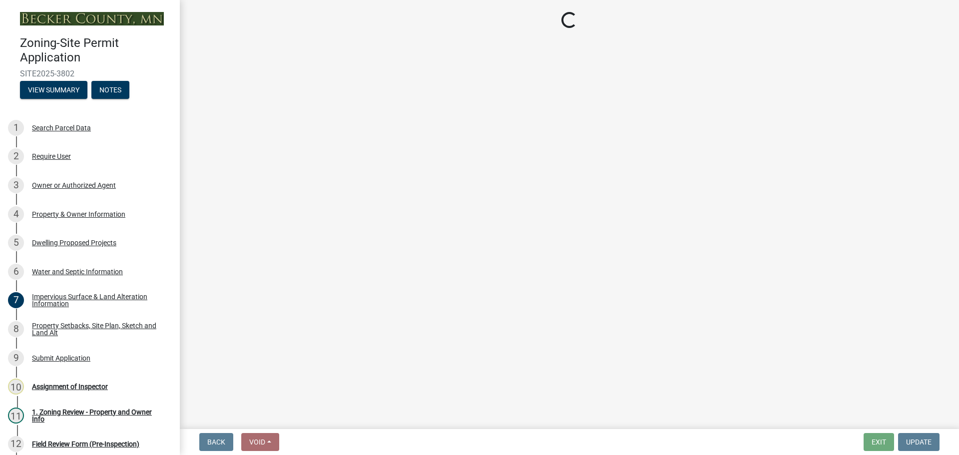
select select "bc359128-44fe-43a6-b559-d4174f4d38cf"
select select "b56a4575-9846-47cf-8067-c59a4853da22"
select select "12da6293-5841-4f5c-bd92-3658833964cd"
select select "28f6c7b2-2b88-4425-ae15-f67110f778a7"
select select "c8b8ea71-7088-4e87-a493-7bc88cc2835b"
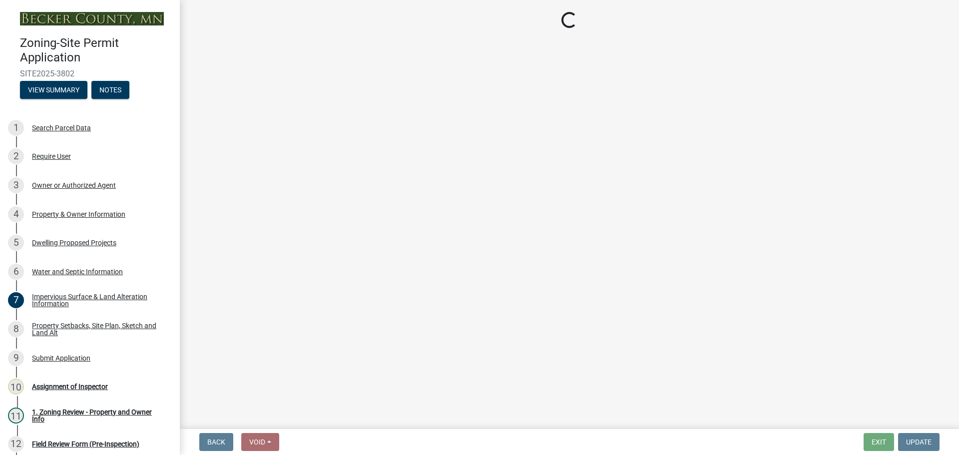
select select "d6c1d38b-8561-4345-845e-72dfbb0578a1"
select select "4421853d-5e11-4b64-95ec-6c47066881cc"
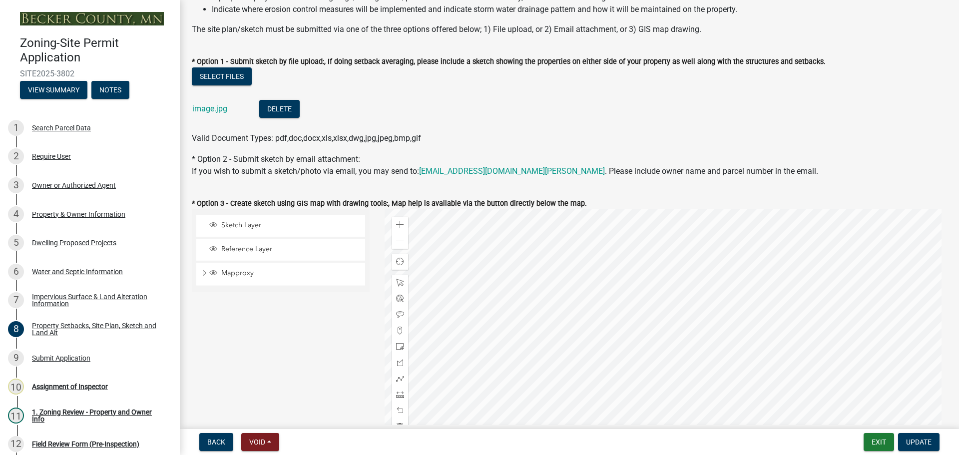
scroll to position [200, 0]
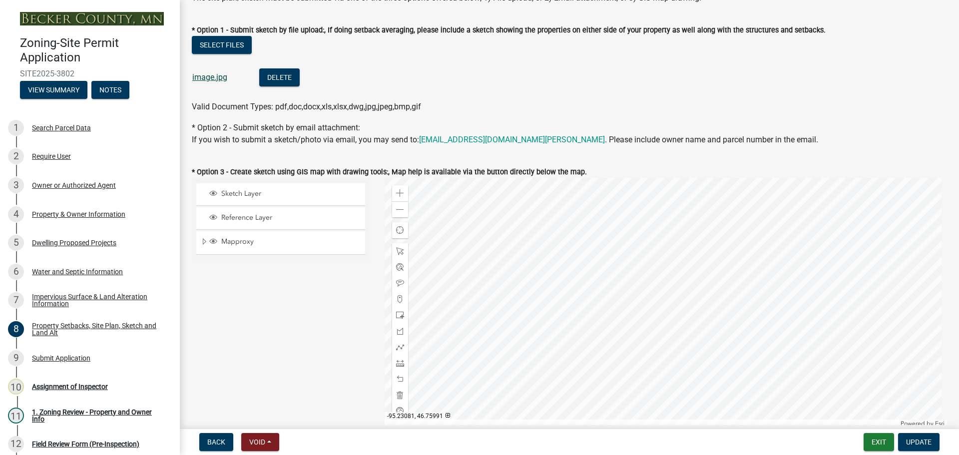
click at [201, 76] on link "image.jpg" at bounding box center [209, 76] width 35 height 9
click at [75, 385] on div "Assignment of Inspector" at bounding box center [70, 386] width 76 height 7
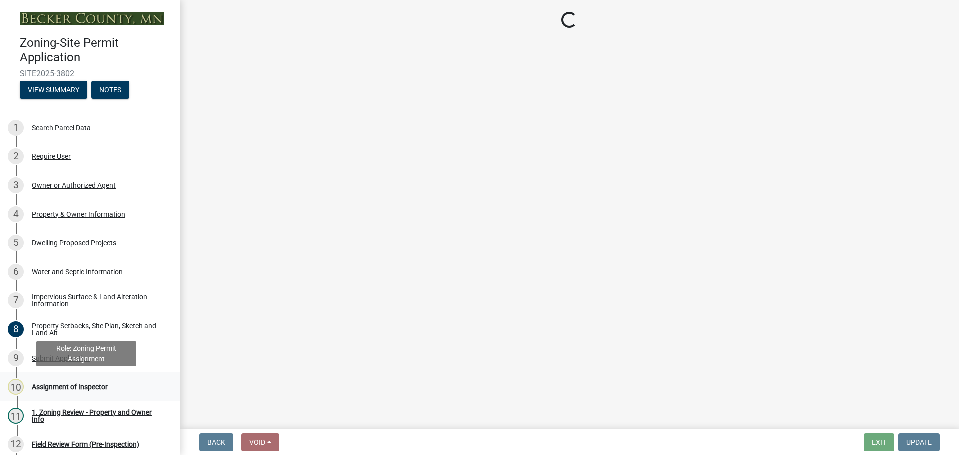
scroll to position [0, 0]
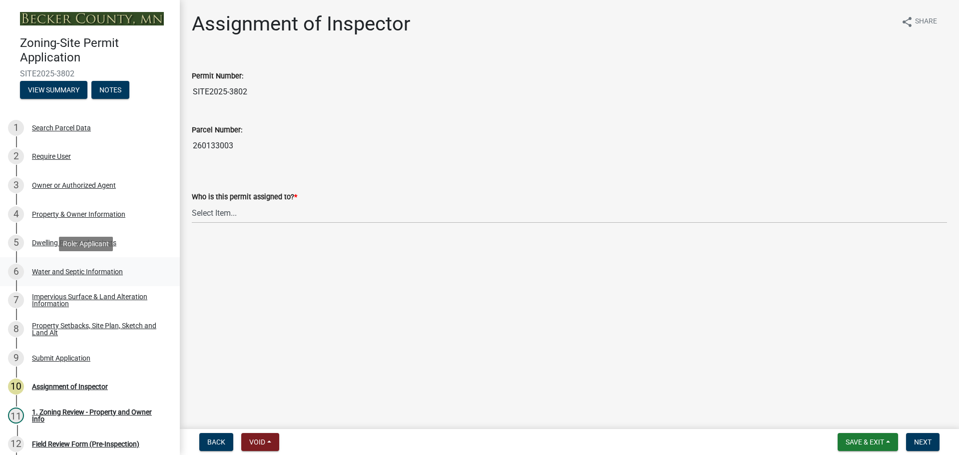
click at [71, 271] on div "Water and Septic Information" at bounding box center [77, 271] width 91 height 7
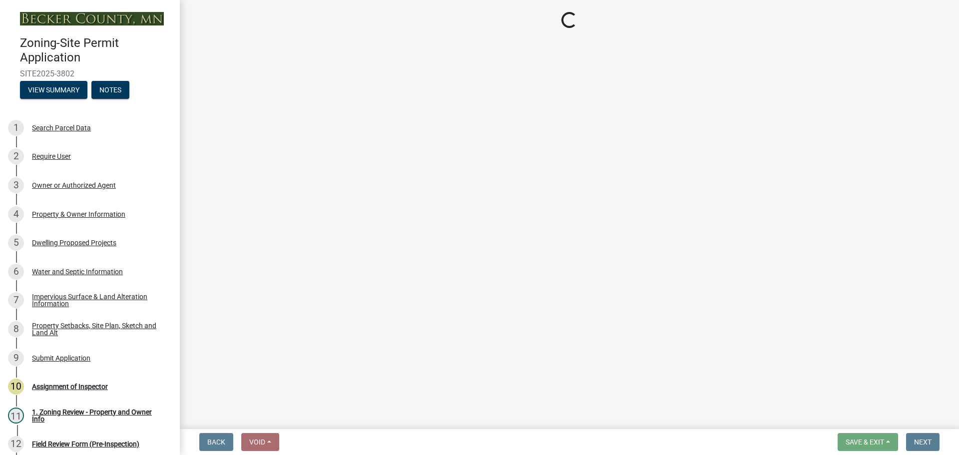
select select "295c6ba3-00c2-4229-aea3-8b4be6316de8"
select select "a01a1fb1-1490-43e2-af36-29ac4cf5629f"
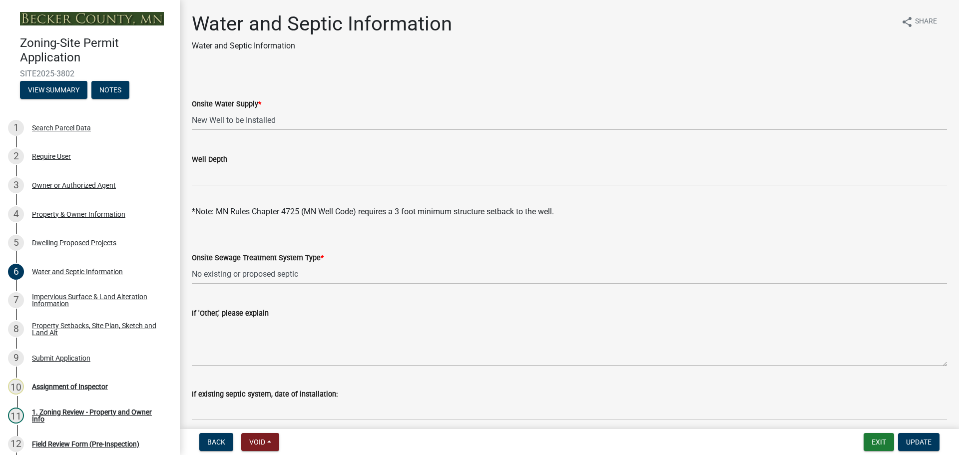
scroll to position [50, 0]
